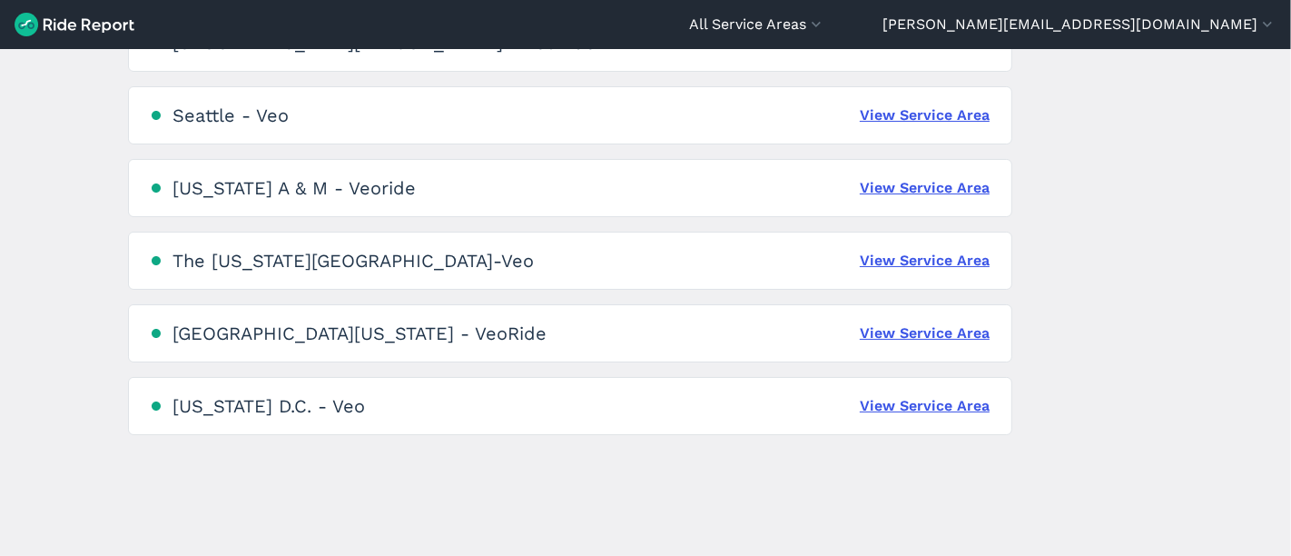
scroll to position [1320, 0]
click at [911, 399] on link "View Service Area" at bounding box center [925, 404] width 130 height 22
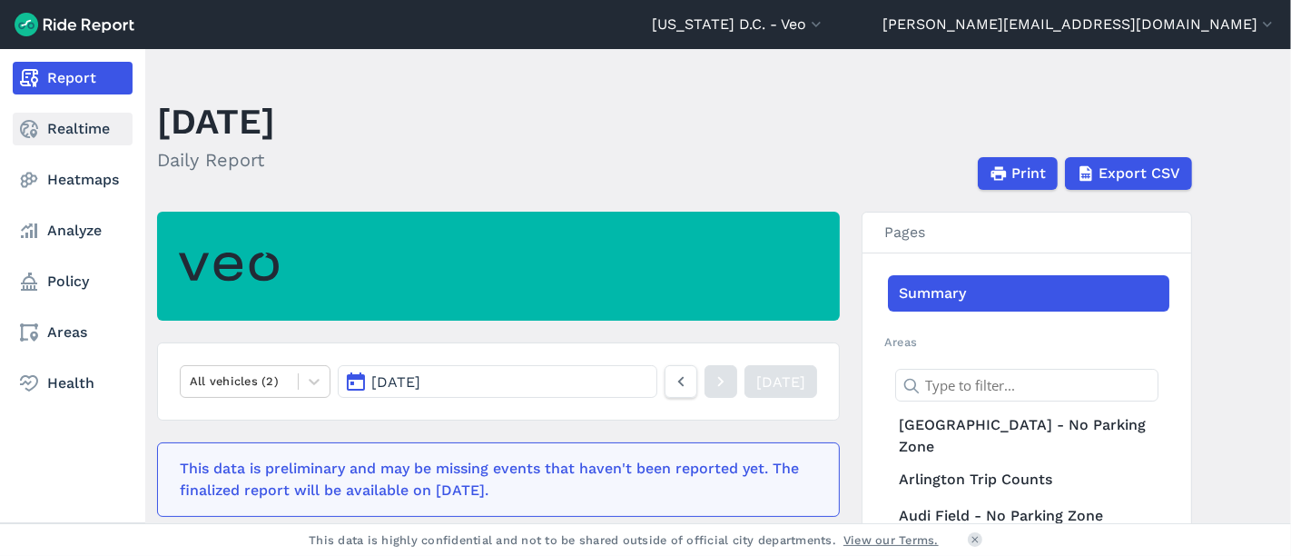
click at [88, 126] on link "Realtime" at bounding box center [73, 129] width 120 height 33
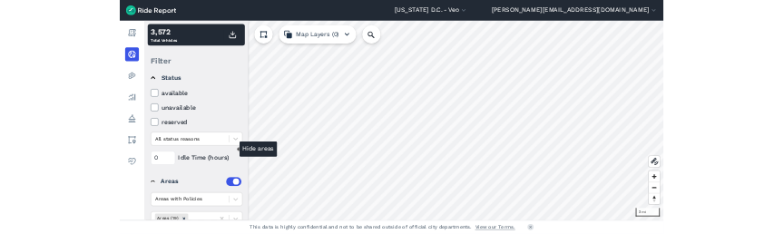
scroll to position [281, 0]
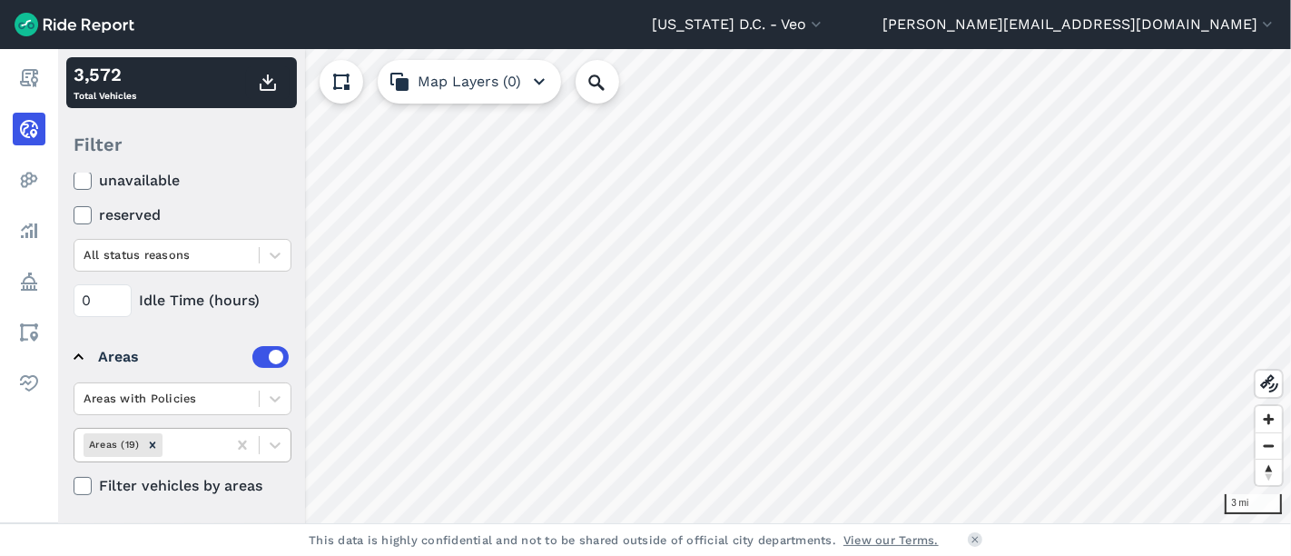
click at [203, 439] on div at bounding box center [192, 444] width 52 height 21
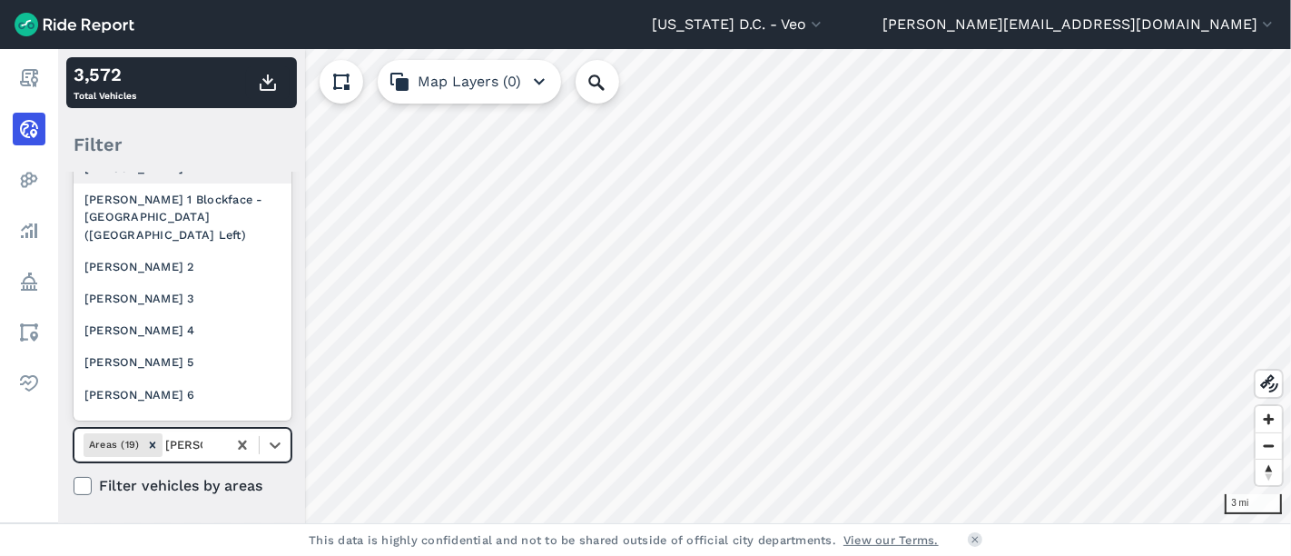
type input "[PERSON_NAME] 2"
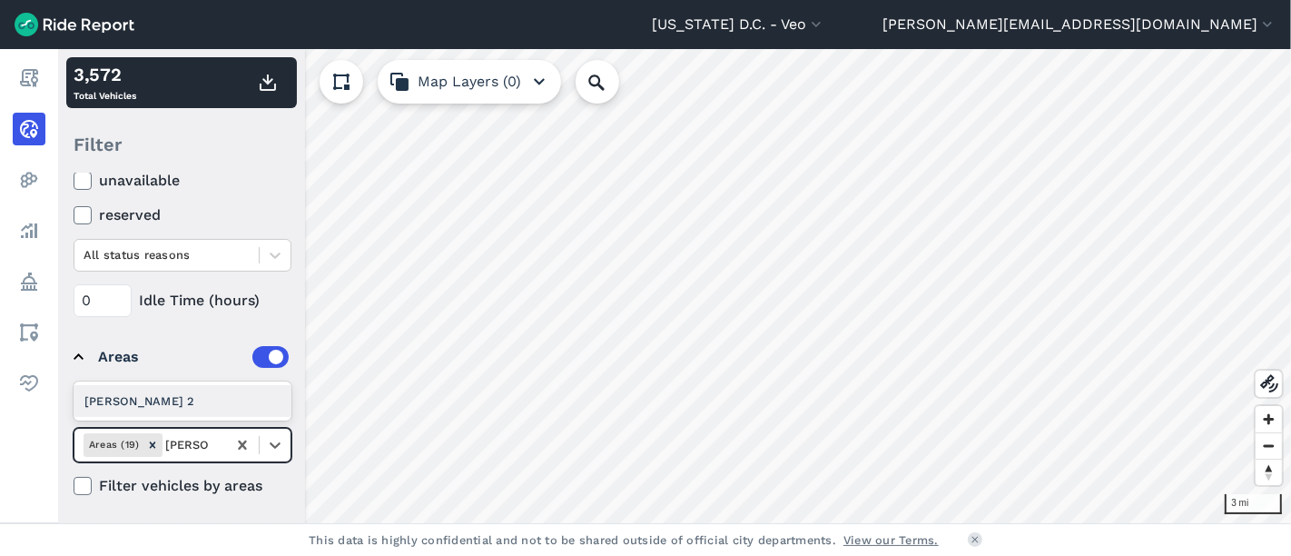
click at [193, 391] on div "[PERSON_NAME] 2" at bounding box center [183, 401] width 218 height 32
click at [189, 439] on icon "Remove Ward 2" at bounding box center [195, 445] width 13 height 13
